Goal: Register for event/course

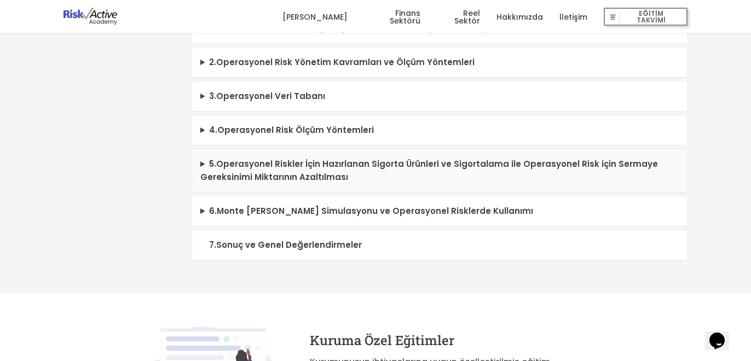
scroll to position [485, 0]
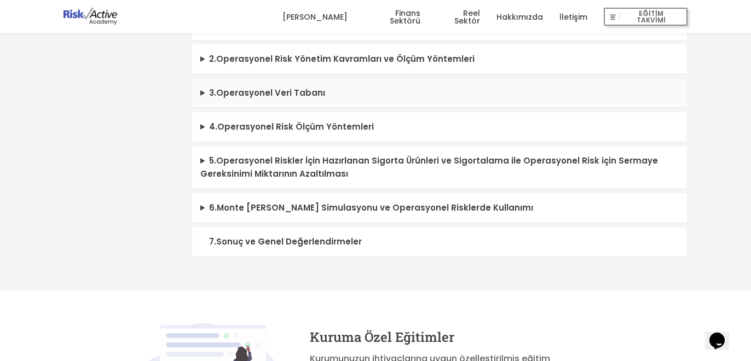
click at [202, 96] on summary "3 . Operasyonel Veri Tabanı" at bounding box center [439, 93] width 495 height 30
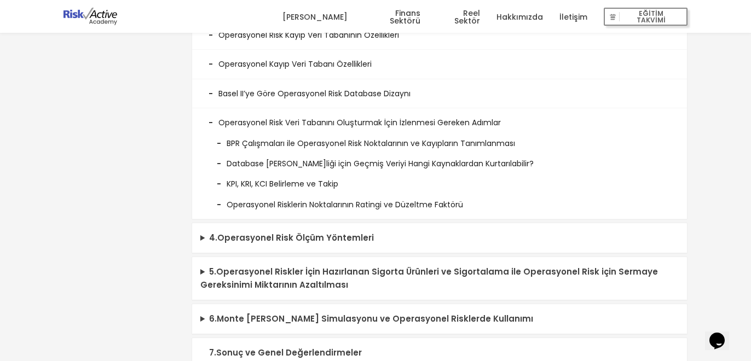
scroll to position [612, 0]
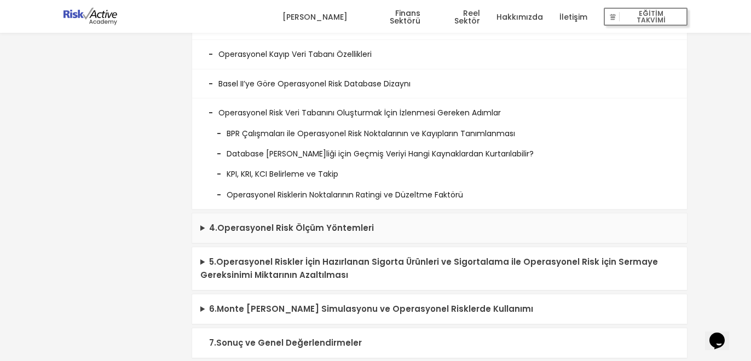
click at [203, 231] on summary "4 . Operasyonel Risk Ölçüm Yöntemleri" at bounding box center [439, 228] width 495 height 30
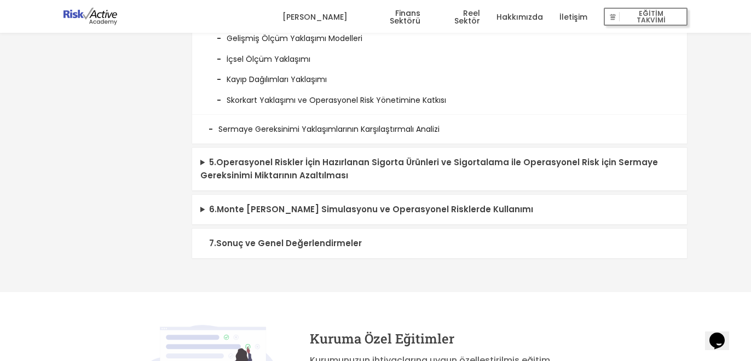
scroll to position [966, 0]
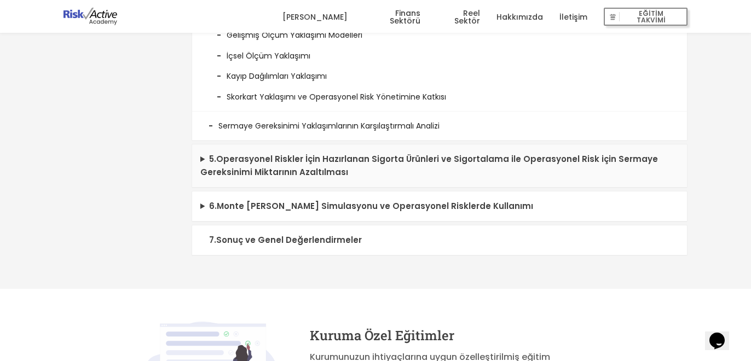
click at [203, 158] on summary "5 . Operasyonel Riskler İçin Hazırlanan Sigorta Ürünleri ve Sigortalama ile Ope…" at bounding box center [439, 165] width 495 height 43
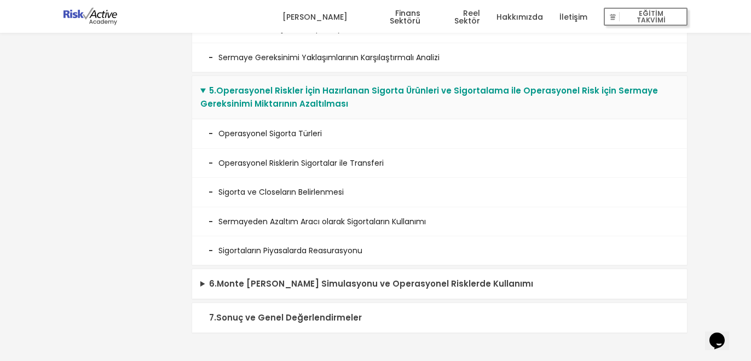
scroll to position [1032, 0]
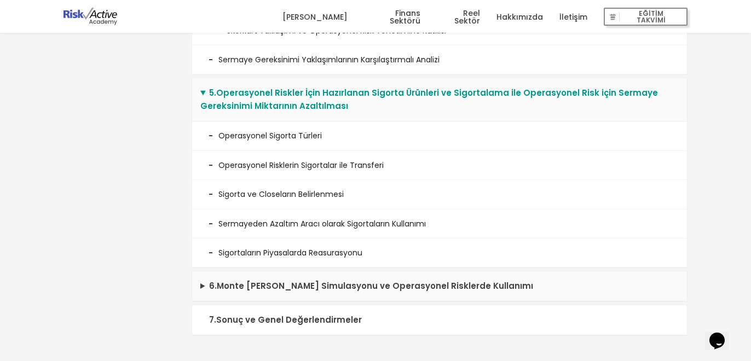
click at [202, 281] on summary "6 . Monte [PERSON_NAME] Simulasyonu ve Operasyonel Risklerde Kullanımı" at bounding box center [439, 286] width 495 height 30
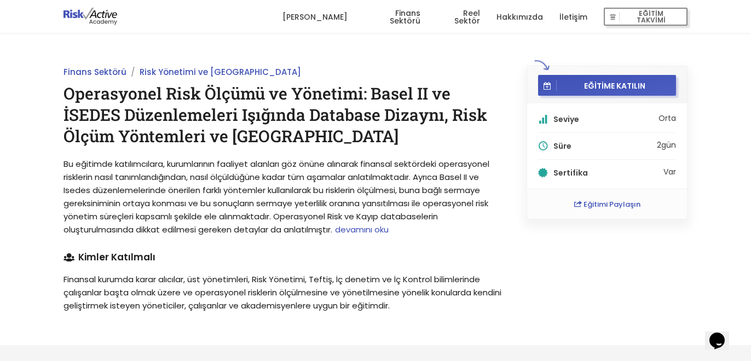
scroll to position [0, 0]
click at [327, 18] on link "[PERSON_NAME]" at bounding box center [314, 17] width 65 height 33
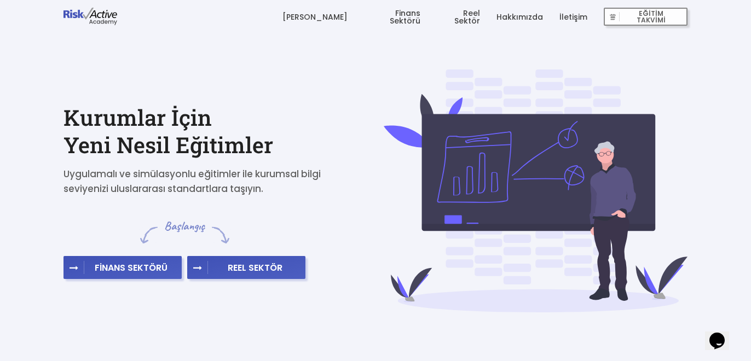
click at [391, 20] on link "Finans Sektörü" at bounding box center [392, 17] width 56 height 33
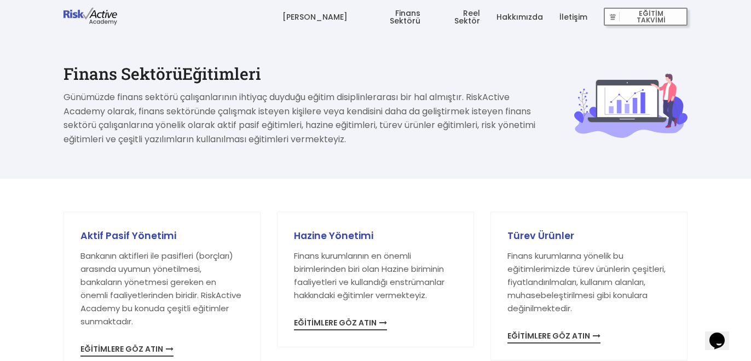
click at [458, 16] on link "Reel Sektör" at bounding box center [458, 17] width 43 height 33
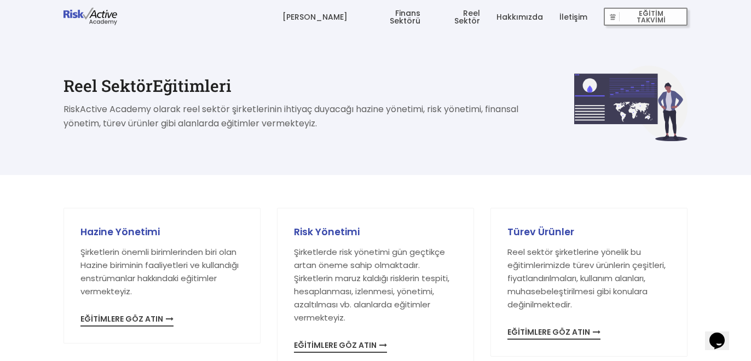
click at [510, 15] on link "Hakkımızda" at bounding box center [519, 17] width 46 height 33
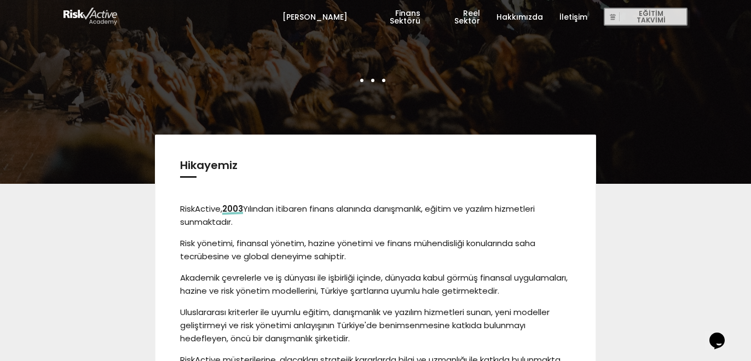
click at [388, 10] on link "Finans Sektörü" at bounding box center [392, 17] width 56 height 33
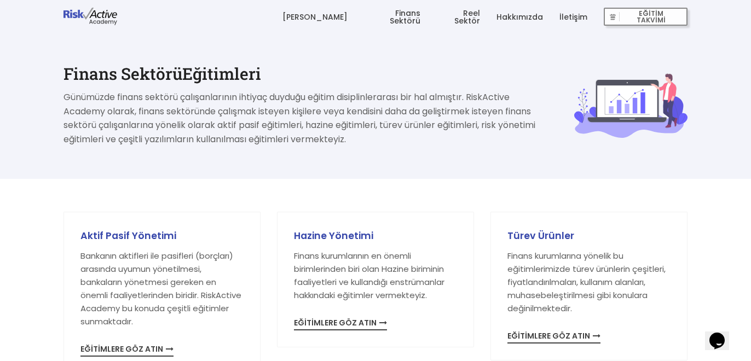
click at [453, 16] on link "Reel Sektör" at bounding box center [458, 17] width 43 height 33
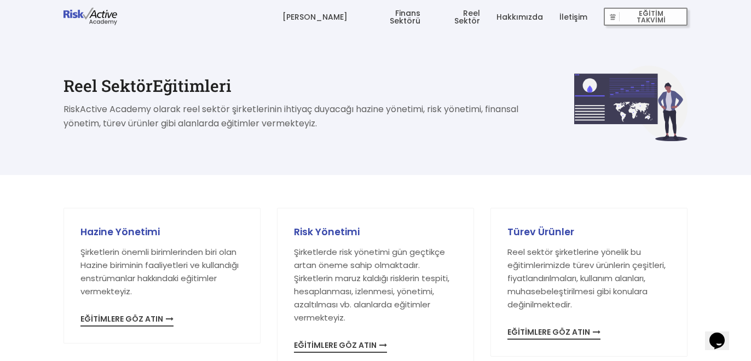
click at [521, 18] on link "Hakkımızda" at bounding box center [519, 17] width 46 height 33
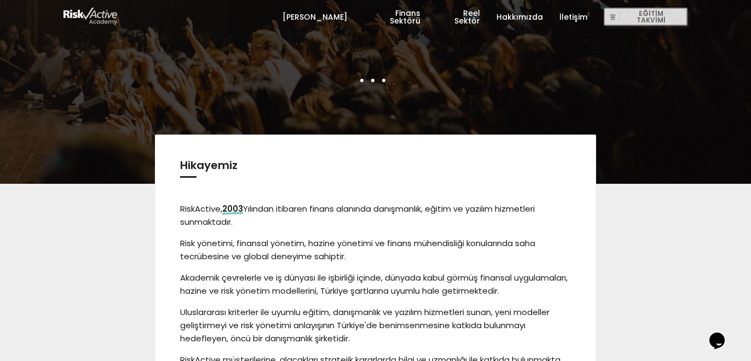
click at [577, 19] on link "İletişim" at bounding box center [573, 17] width 28 height 33
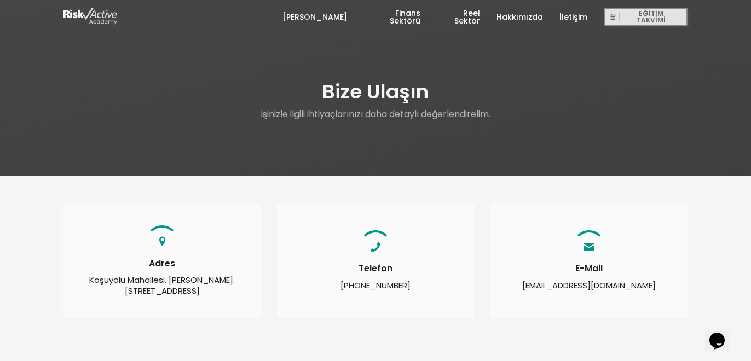
click at [338, 15] on link "[PERSON_NAME]" at bounding box center [314, 17] width 65 height 33
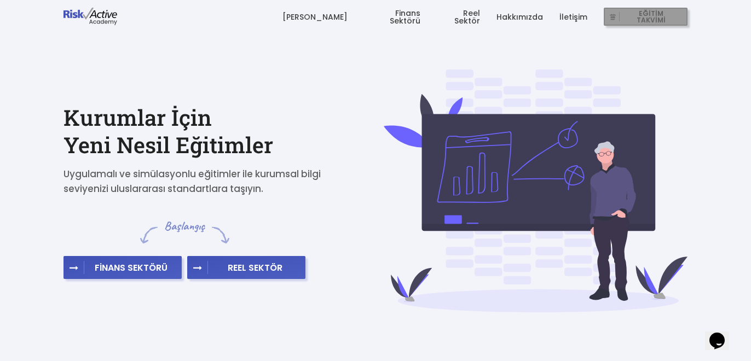
click at [650, 19] on span "EĞİTİM TAKVİMİ" at bounding box center [650, 16] width 63 height 15
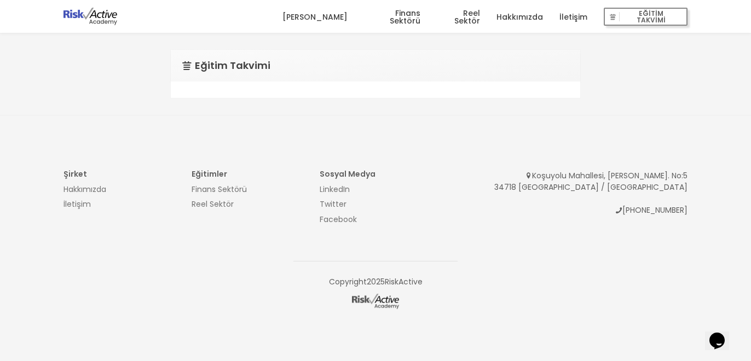
click at [191, 67] on icon at bounding box center [188, 66] width 13 height 14
click at [196, 87] on div at bounding box center [375, 90] width 409 height 16
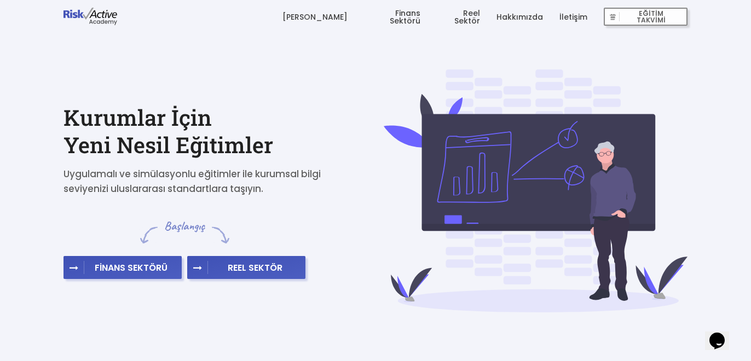
click at [524, 19] on link "Hakkımızda" at bounding box center [519, 17] width 46 height 33
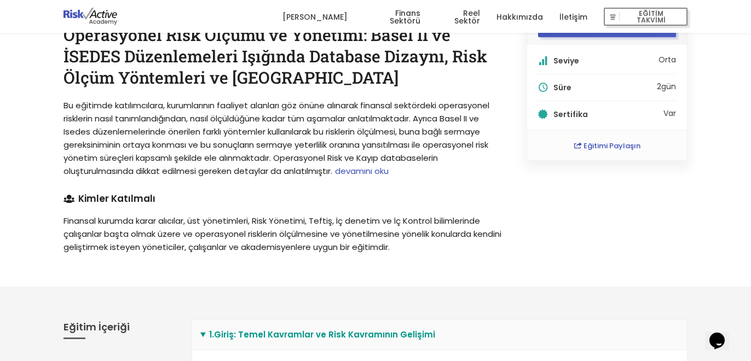
scroll to position [54, 0]
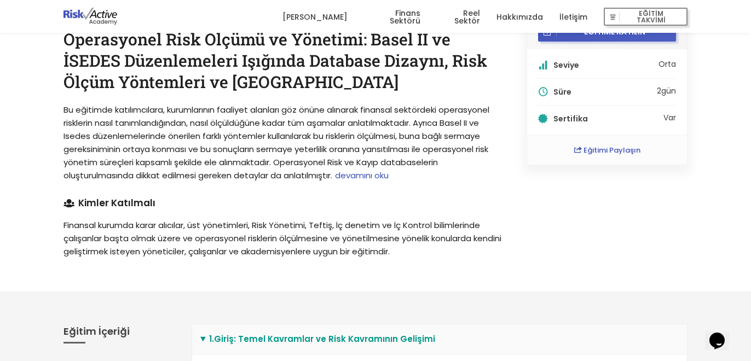
click at [367, 176] on span "devamını oku" at bounding box center [362, 175] width 54 height 11
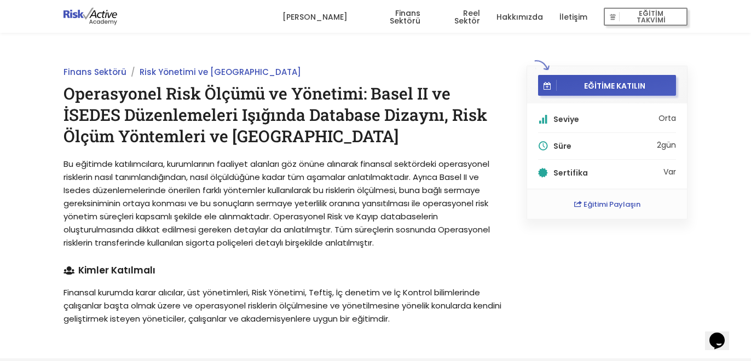
scroll to position [0, 0]
click at [600, 87] on span "EĞİTİME KATILIN" at bounding box center [614, 85] width 116 height 10
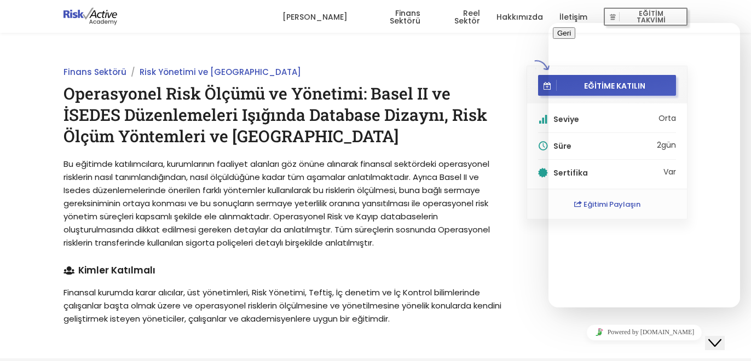
click at [451, 207] on span "Bu eğitimde katılımcılara, kurumlarının faaliyet alanları göz önüne alınarak fi…" at bounding box center [276, 203] width 426 height 90
